Goal: Transaction & Acquisition: Purchase product/service

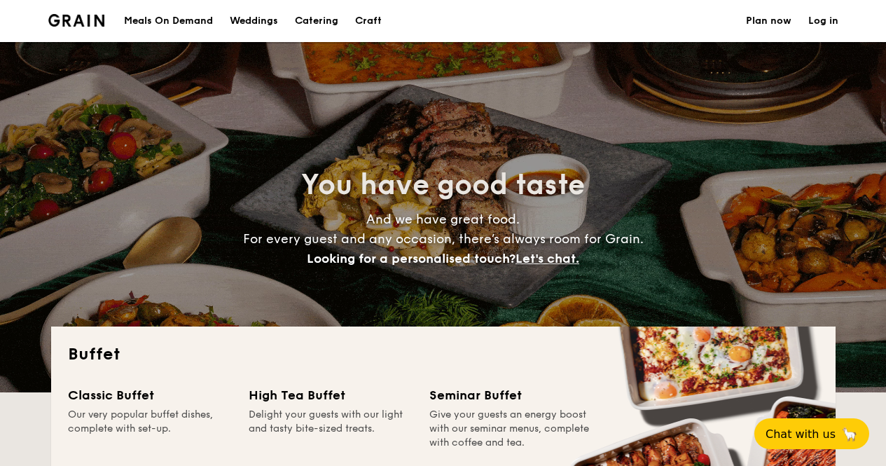
select select
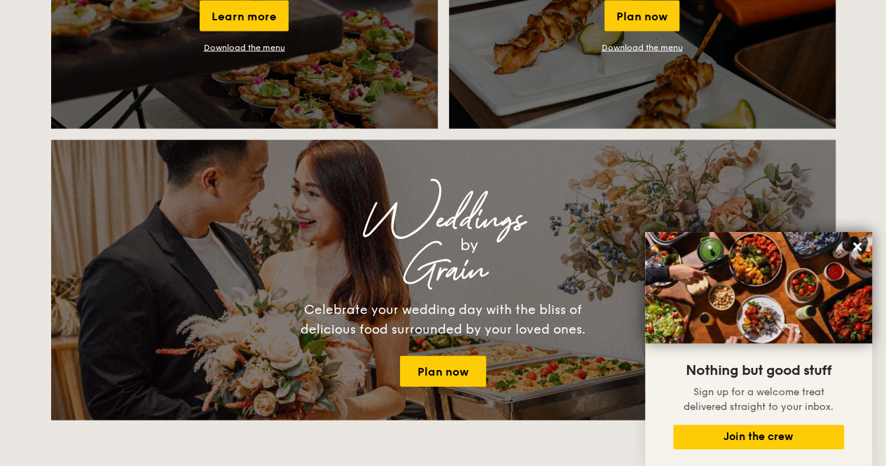
scroll to position [1381, 0]
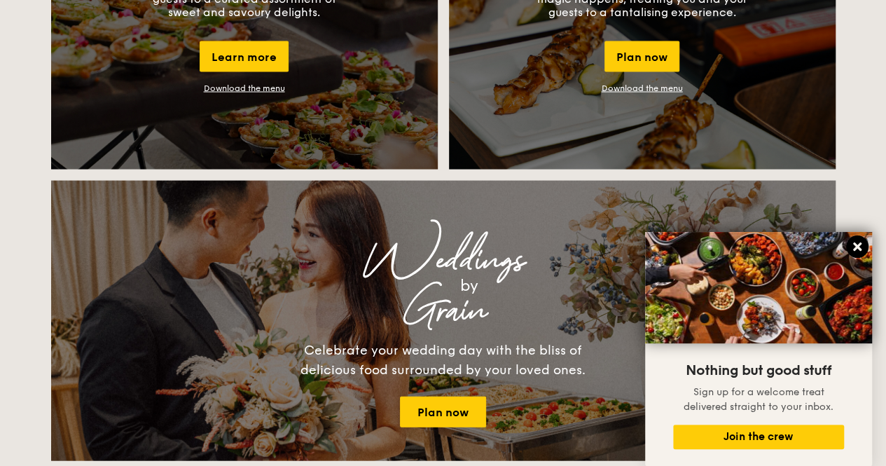
click at [851, 248] on icon at bounding box center [857, 246] width 13 height 13
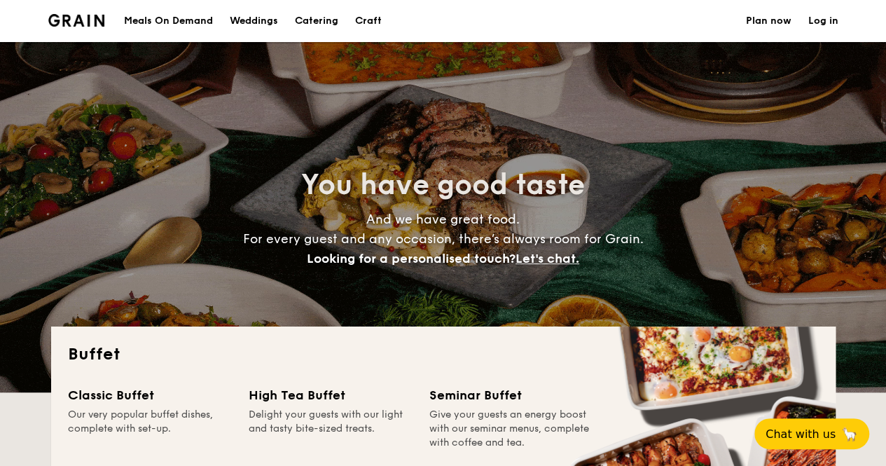
scroll to position [214, 0]
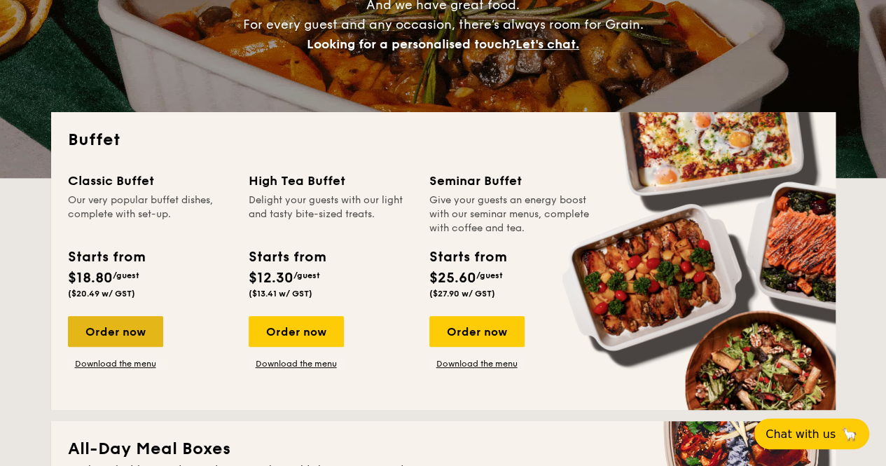
click at [127, 331] on div "Order now" at bounding box center [115, 331] width 95 height 31
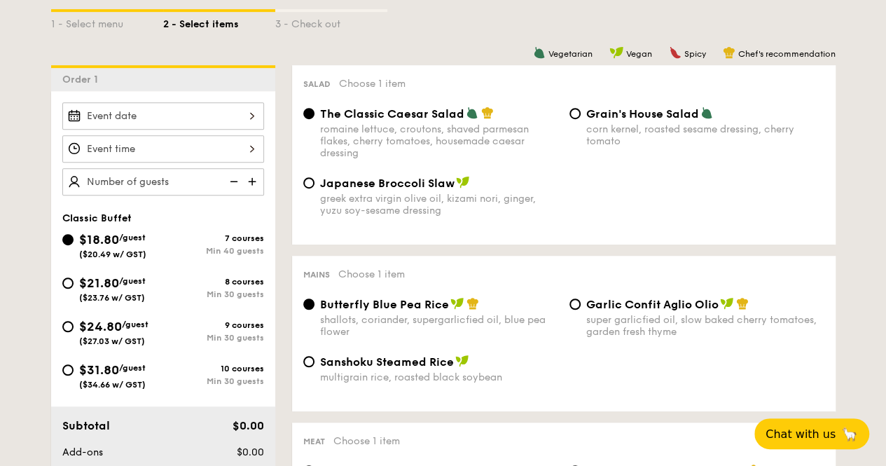
scroll to position [345, 0]
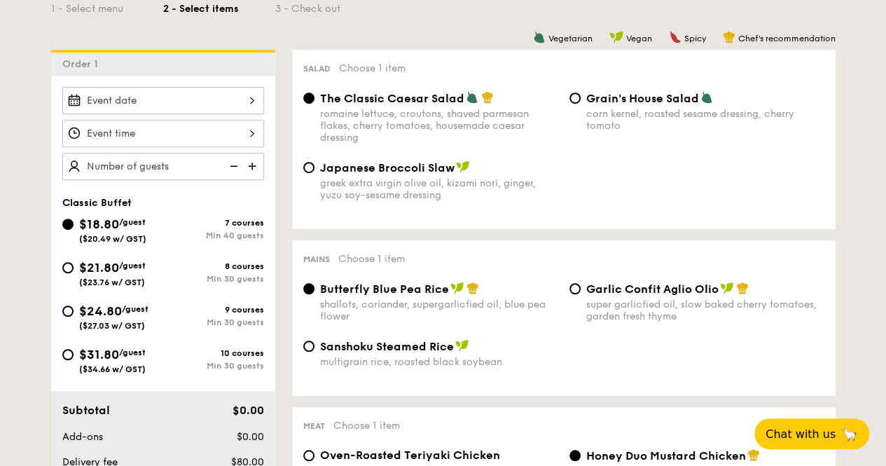
click at [375, 174] on span "Japanese Broccoli Slaw" at bounding box center [387, 167] width 134 height 13
click at [314, 173] on input "Japanese Broccoli Slaw greek extra virgin olive oil, kizami [PERSON_NAME], yuzu…" at bounding box center [308, 167] width 11 height 11
radio input "true"
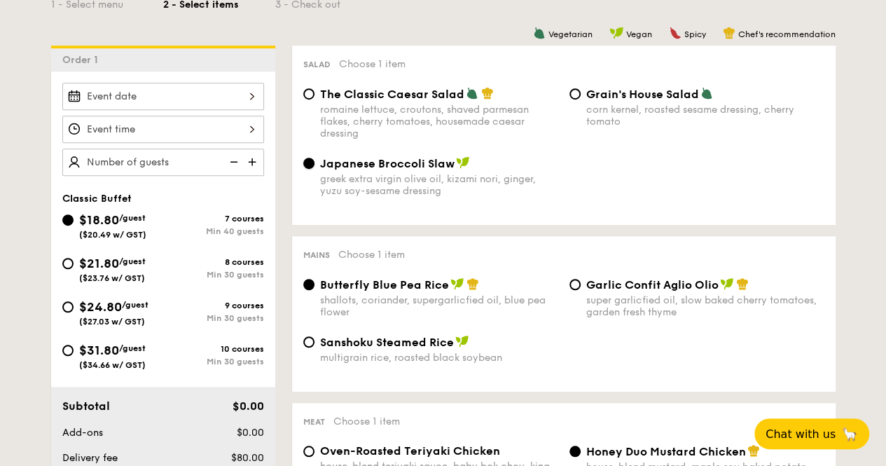
scroll to position [351, 0]
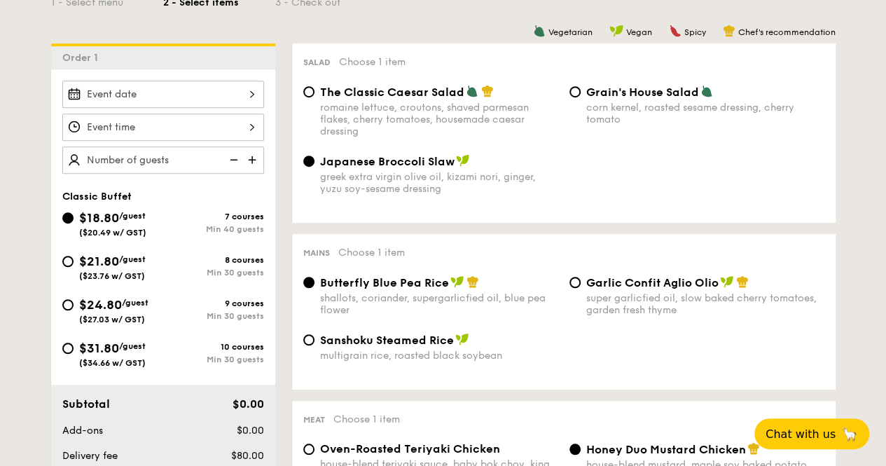
click at [209, 316] on div "Min 30 guests" at bounding box center [213, 316] width 101 height 10
click at [74, 310] on input "$24.80 /guest ($27.03 w/ GST) 9 courses Min 30 guests" at bounding box center [67, 304] width 11 height 11
radio input "true"
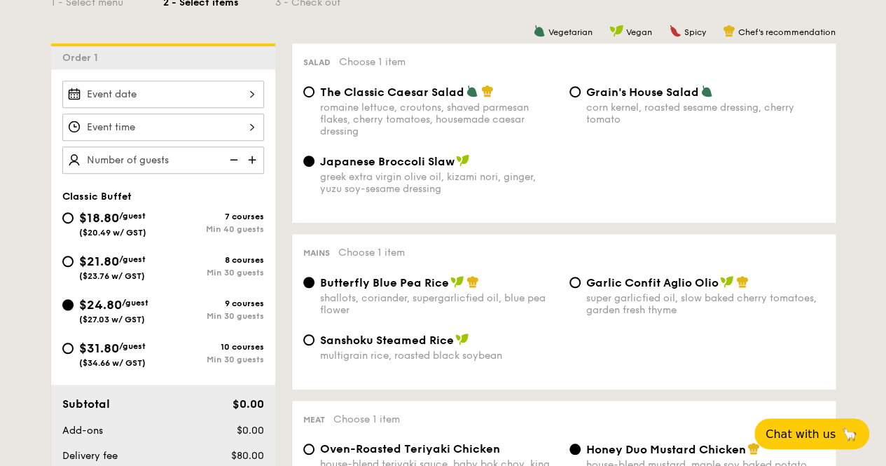
radio input "true"
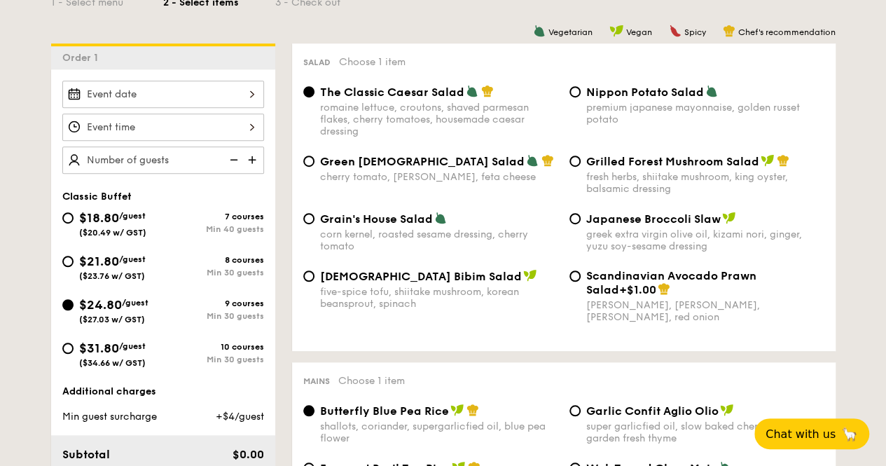
click at [73, 211] on div "$18.80 /guest ($20.49 w/ GST)" at bounding box center [112, 222] width 101 height 29
click at [73, 212] on input "$18.80 /guest ($20.49 w/ GST) 7 courses Min 40 guests" at bounding box center [67, 217] width 11 height 11
radio input "true"
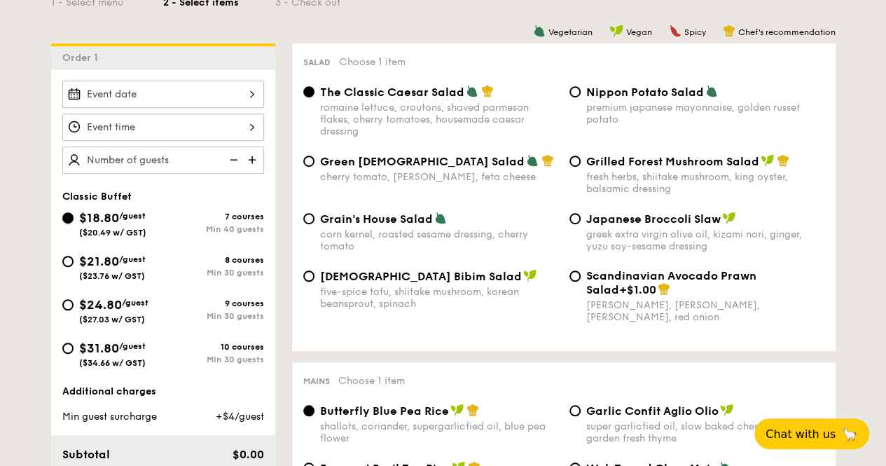
radio input "true"
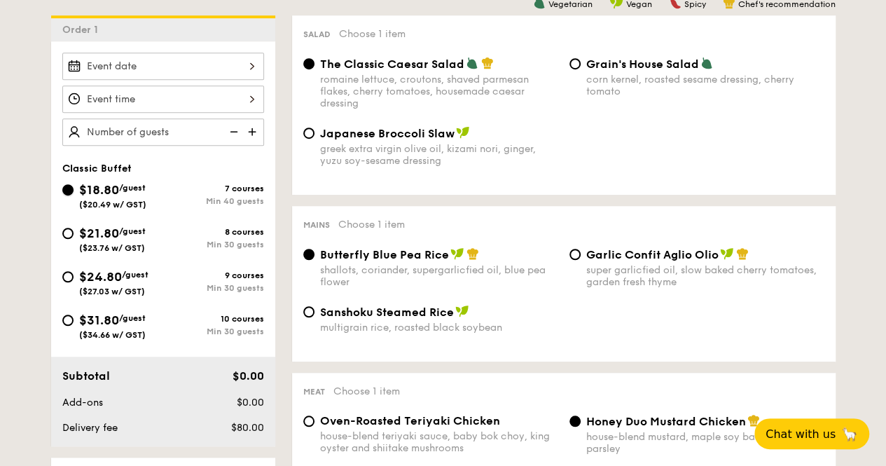
scroll to position [381, 0]
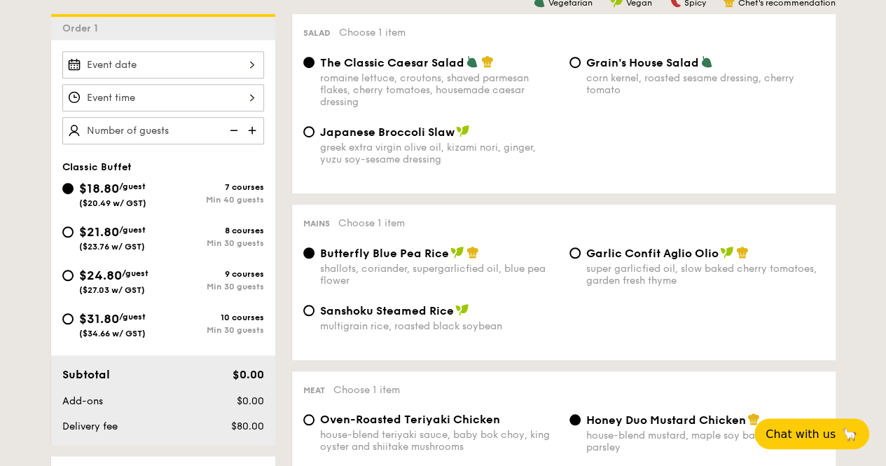
click at [84, 231] on span "$21.80" at bounding box center [99, 231] width 40 height 15
click at [74, 231] on input "$21.80 /guest ($23.76 w/ GST) 8 courses Min 30 guests" at bounding box center [67, 231] width 11 height 11
radio input "true"
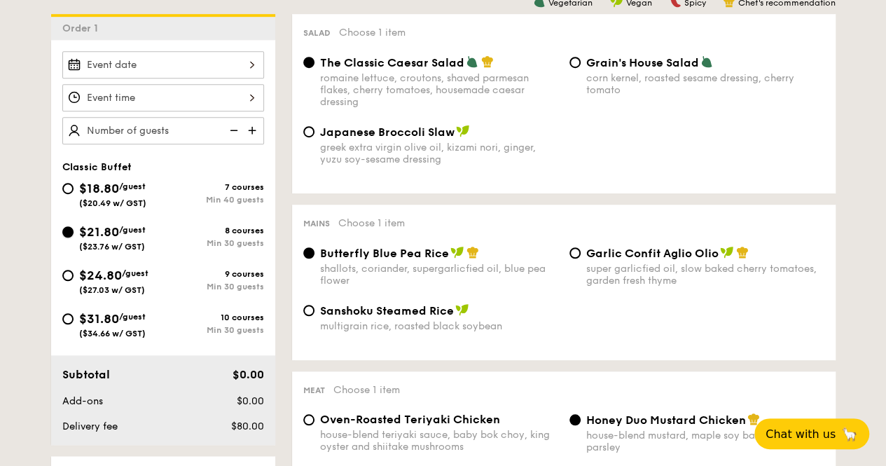
radio input "true"
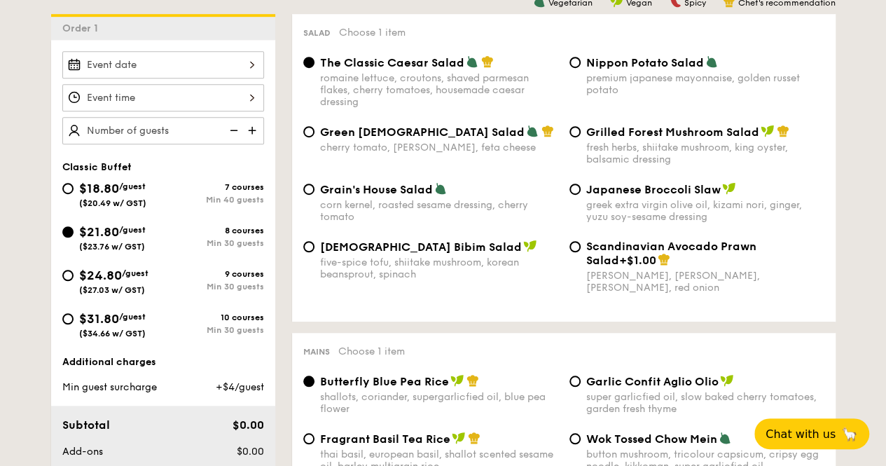
click at [79, 204] on span "($20.49 w/ GST)" at bounding box center [112, 203] width 67 height 10
click at [74, 194] on input "$18.80 /guest ($20.49 w/ GST) 7 courses Min 40 guests" at bounding box center [67, 188] width 11 height 11
radio input "true"
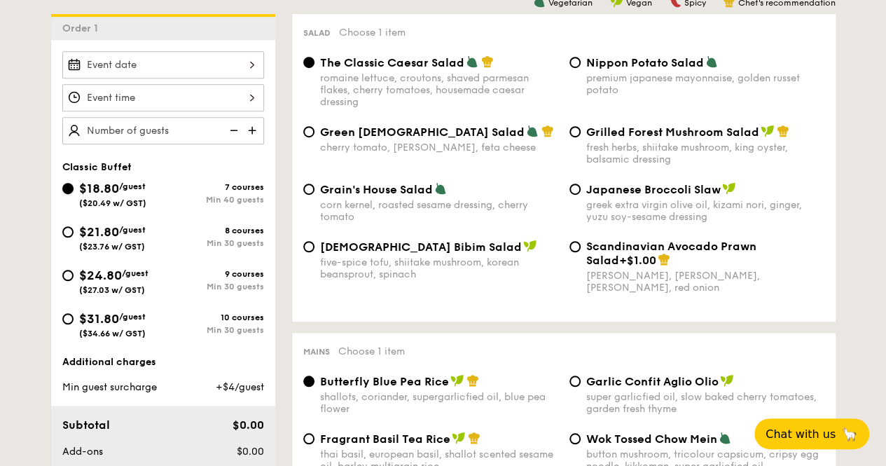
radio input "true"
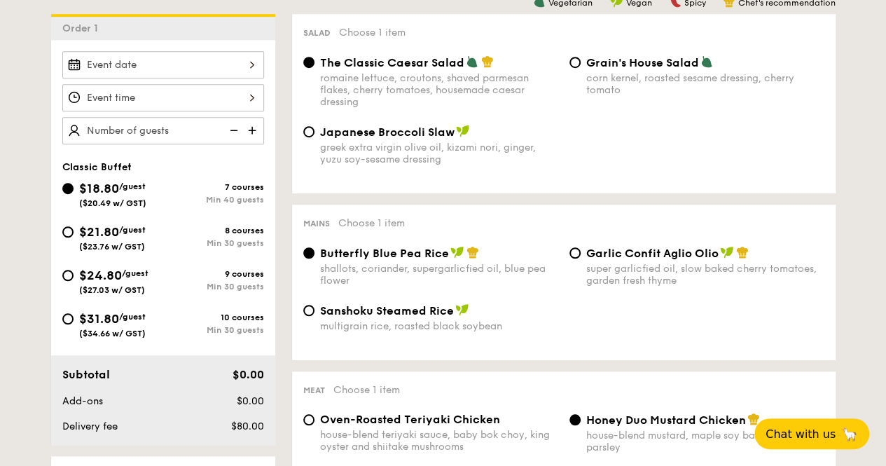
click at [87, 239] on div "$21.80 /guest ($23.76 w/ GST)" at bounding box center [112, 236] width 67 height 29
click at [74, 237] on input "$21.80 /guest ($23.76 w/ GST) 8 courses Min 30 guests" at bounding box center [67, 231] width 11 height 11
radio input "true"
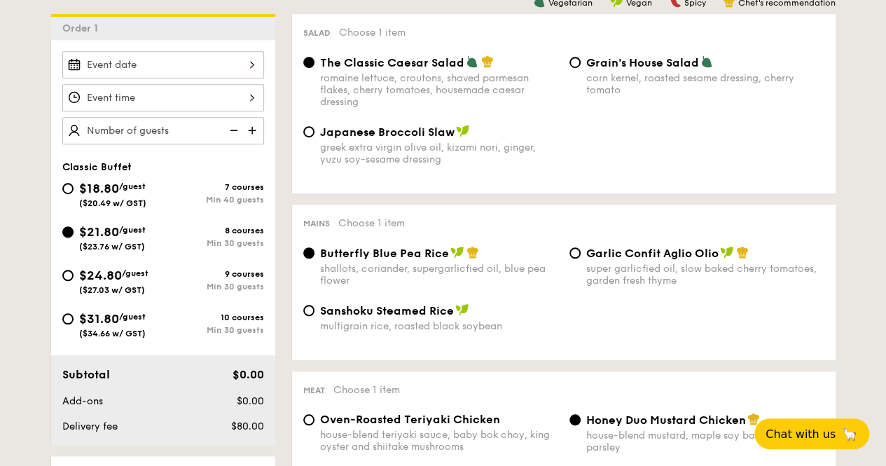
radio input "true"
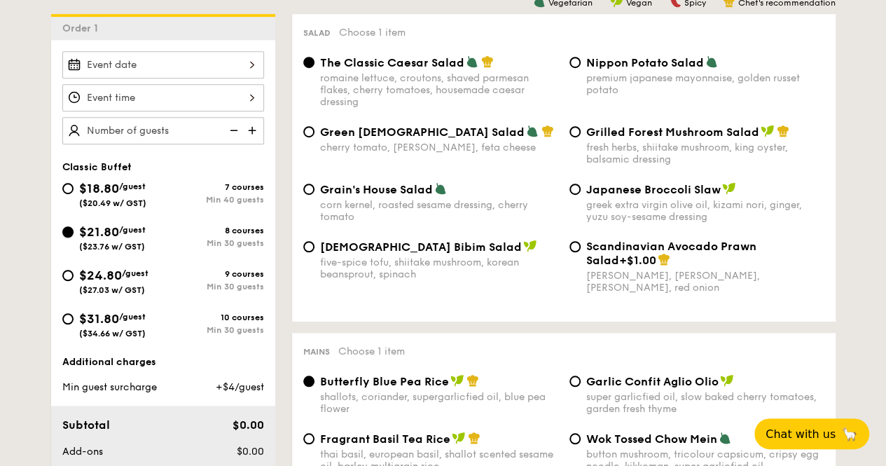
scroll to position [367, 0]
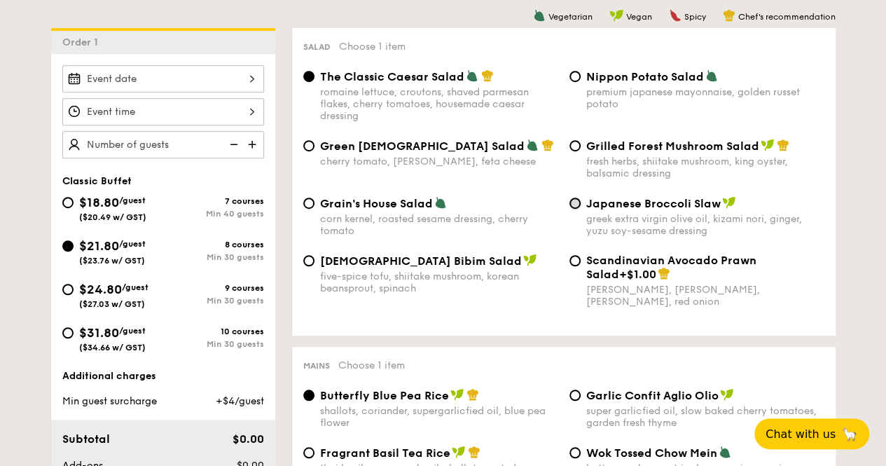
click at [576, 204] on input "Japanese Broccoli Slaw greek extra virgin olive oil, kizami [PERSON_NAME], yuzu…" at bounding box center [574, 202] width 11 height 11
radio input "true"
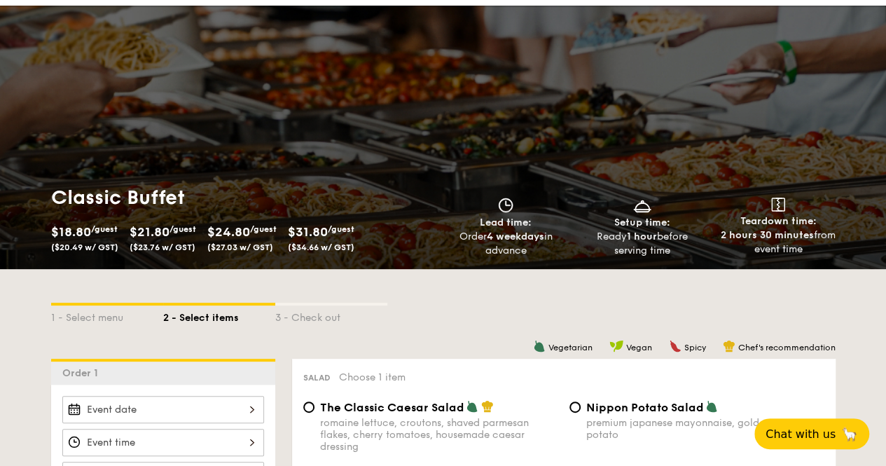
scroll to position [0, 0]
